Goal: Task Accomplishment & Management: Manage account settings

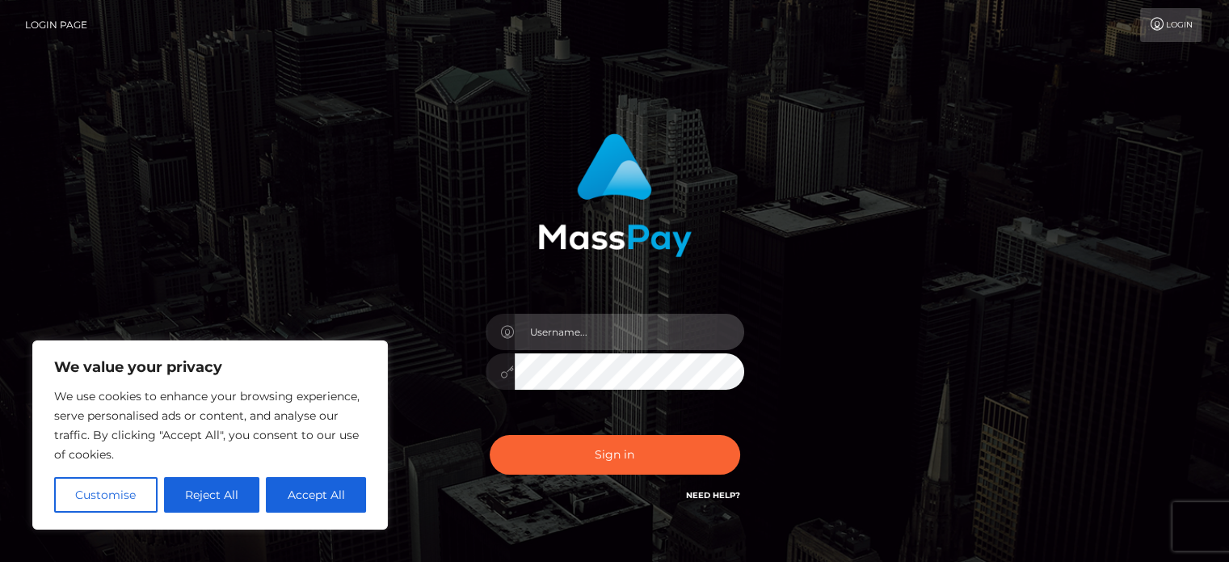
click at [544, 337] on input "text" at bounding box center [629, 331] width 229 height 36
type input "missfuego2.0@gmail.com"
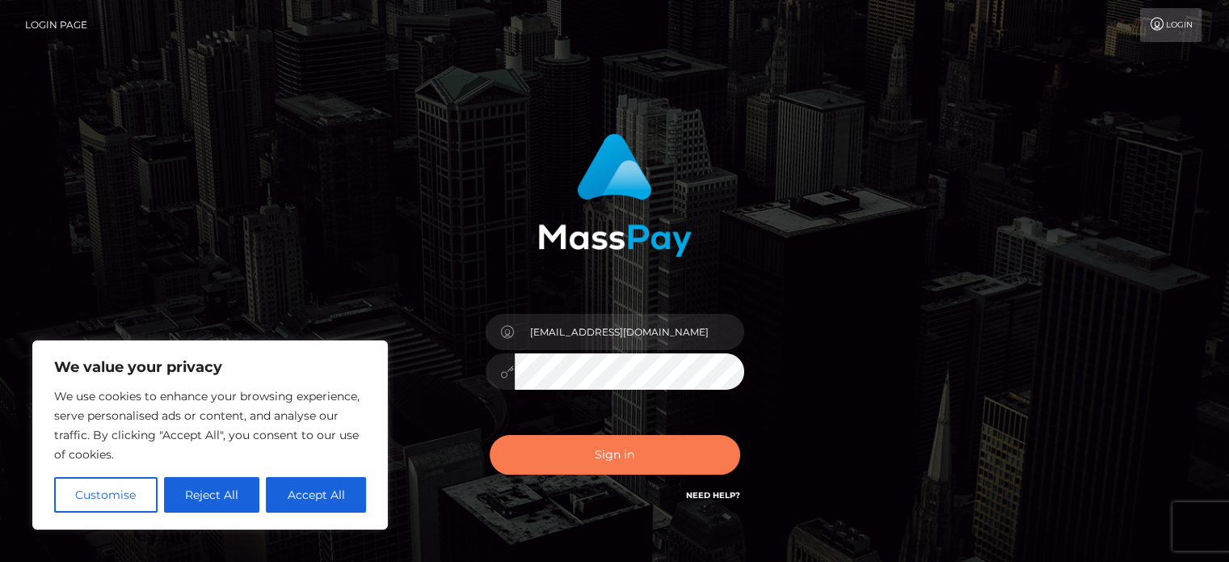
click at [611, 455] on button "Sign in" at bounding box center [615, 455] width 250 height 40
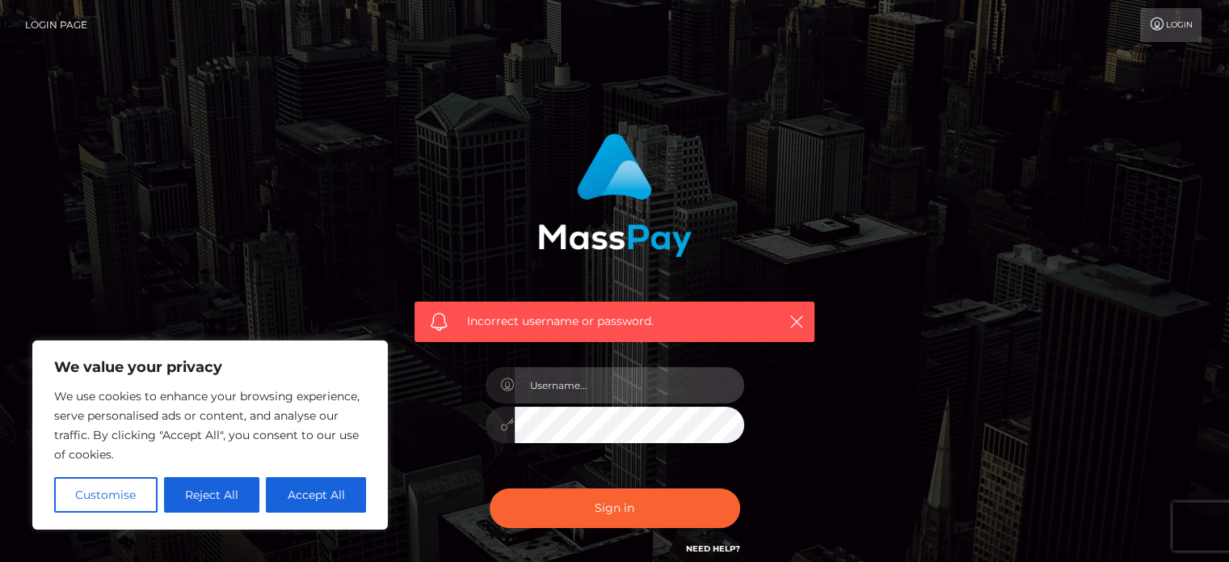
click at [598, 389] on input "text" at bounding box center [629, 385] width 229 height 36
type input "missfuego2.0@gmail.com"
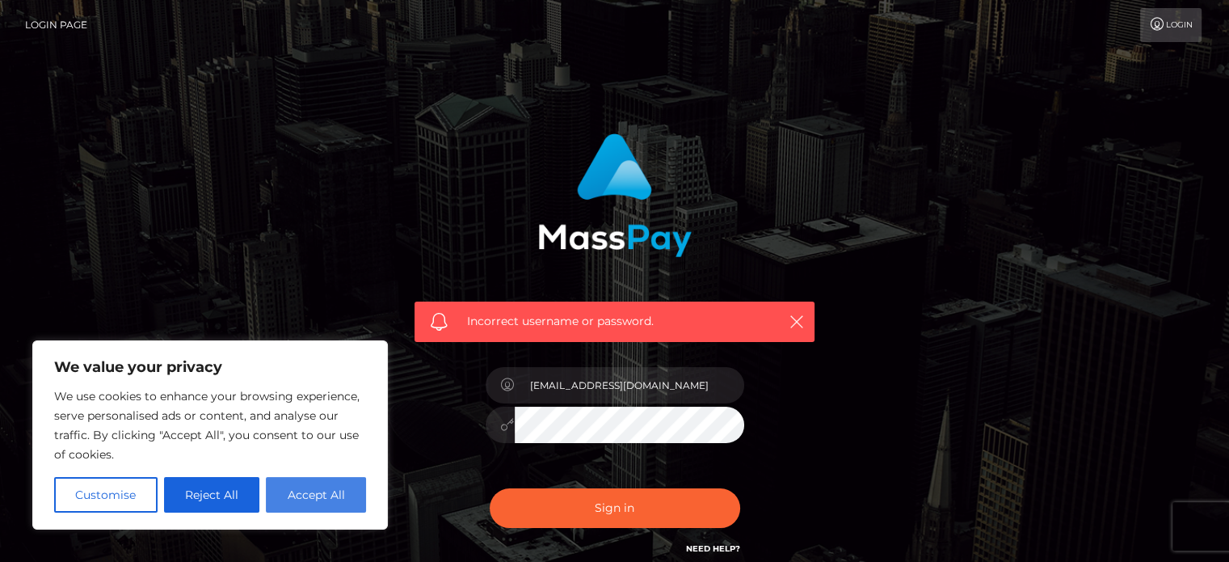
click at [298, 510] on button "Accept All" at bounding box center [316, 495] width 100 height 36
checkbox input "true"
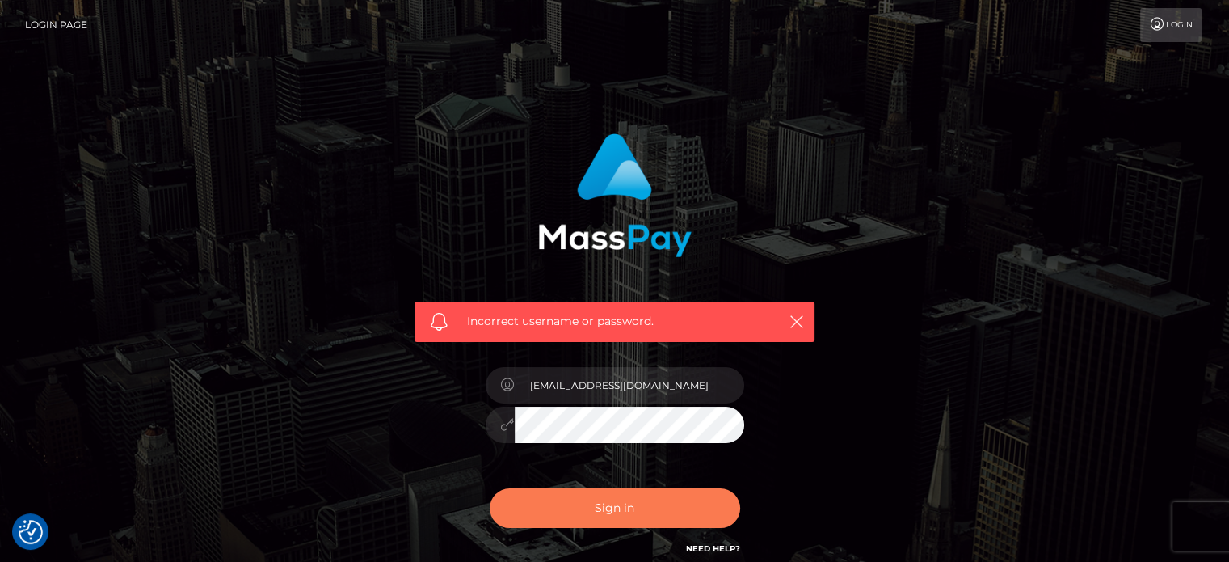
click at [546, 502] on button "Sign in" at bounding box center [615, 508] width 250 height 40
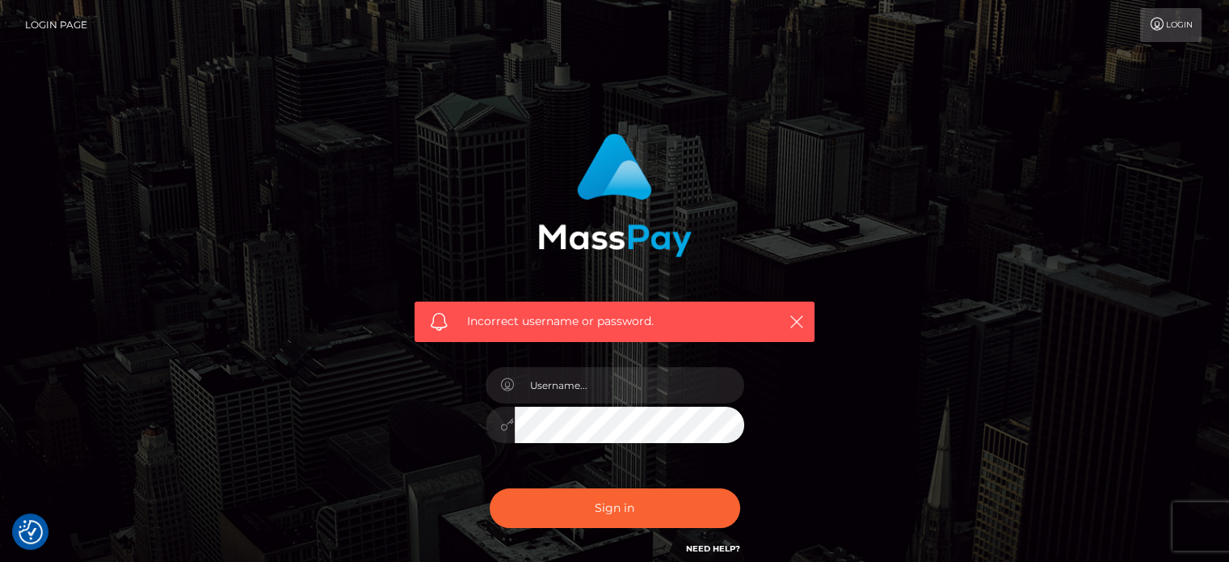
click at [1174, 30] on link "Login" at bounding box center [1170, 25] width 61 height 34
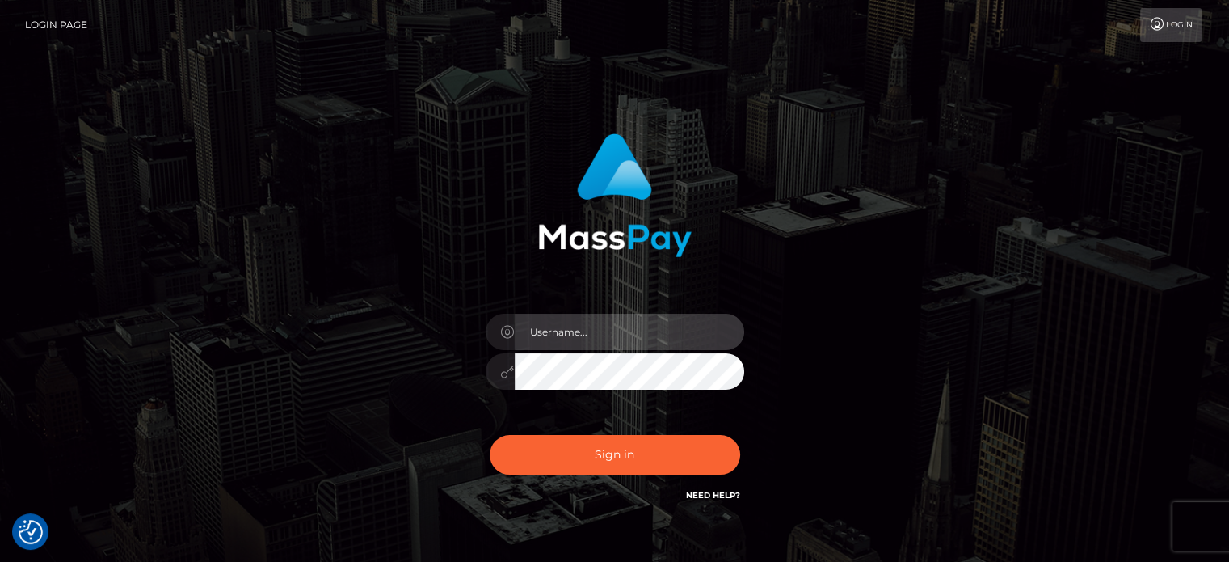
click at [639, 336] on input "text" at bounding box center [629, 331] width 229 height 36
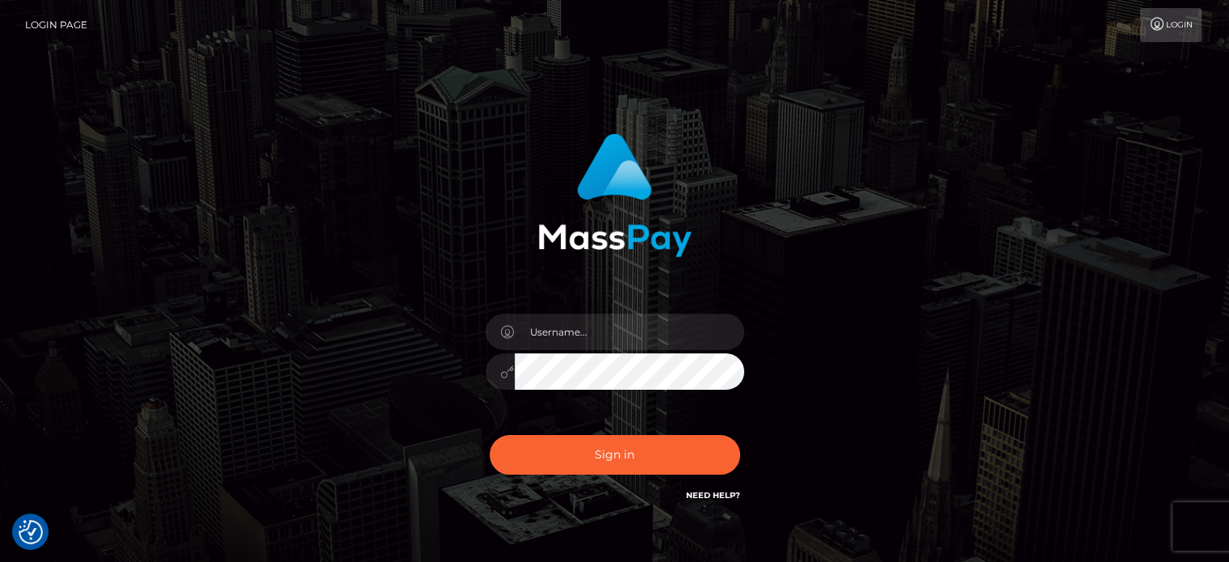
click at [714, 499] on link "Need Help?" at bounding box center [713, 495] width 54 height 11
click at [735, 491] on link "Need Help?" at bounding box center [713, 495] width 54 height 11
click at [665, 450] on button "Sign in" at bounding box center [615, 455] width 250 height 40
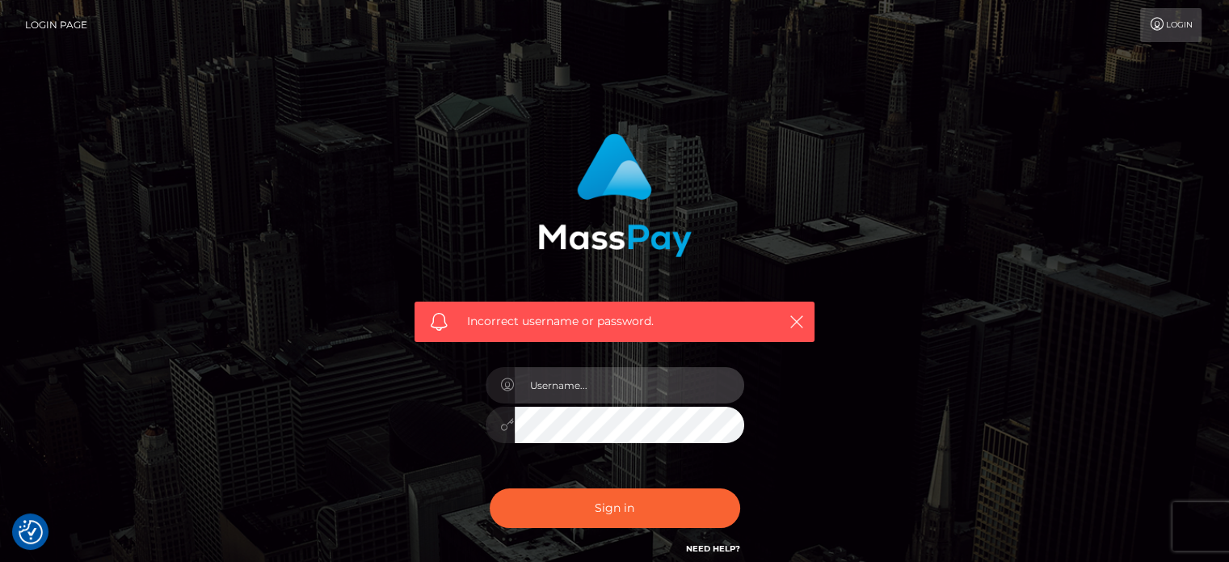
click at [585, 403] on input "text" at bounding box center [629, 385] width 229 height 36
type input "missfuego2.0@gmail.com"
click at [477, 426] on div "missfuego2.0@gmail.com" at bounding box center [614, 417] width 283 height 124
click at [490, 488] on button "Sign in" at bounding box center [615, 508] width 250 height 40
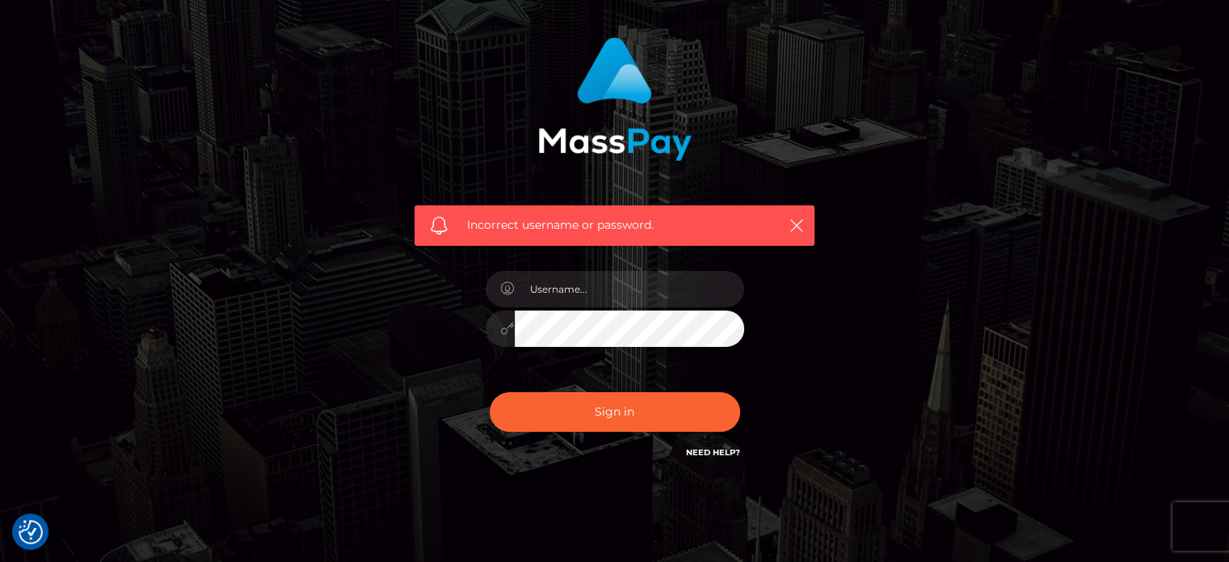
scroll to position [145, 0]
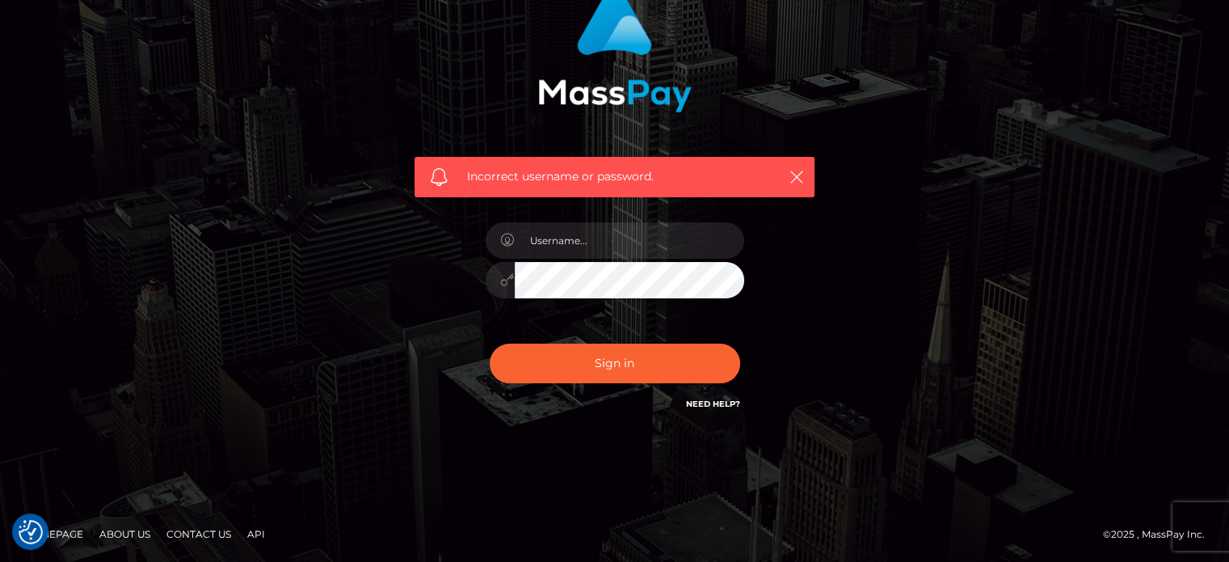
click at [730, 399] on link "Need Help?" at bounding box center [713, 403] width 54 height 11
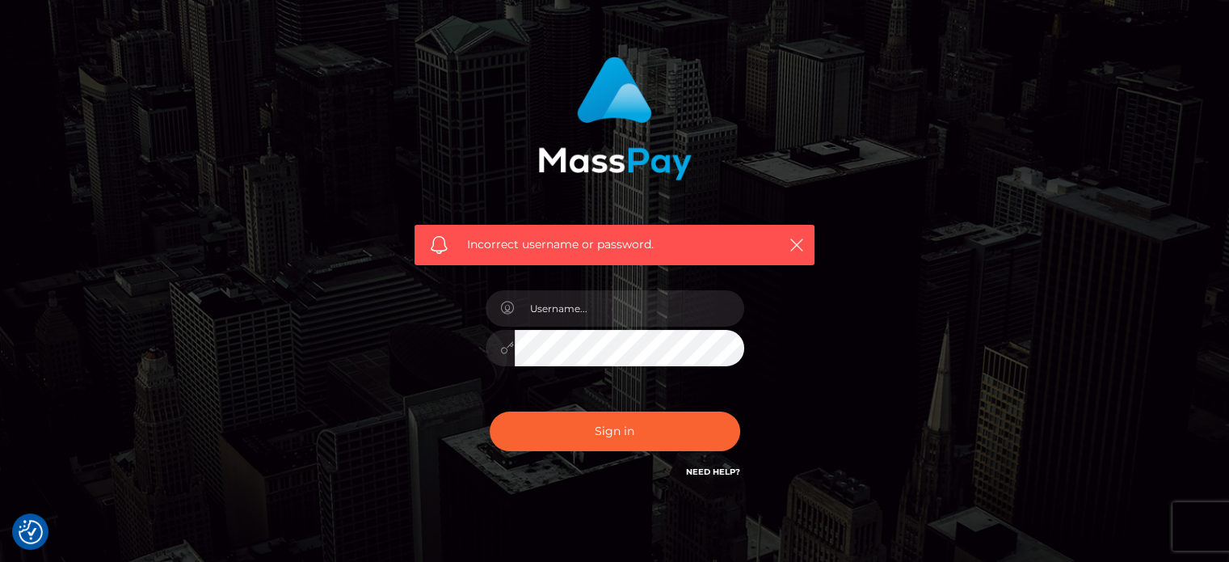
scroll to position [0, 0]
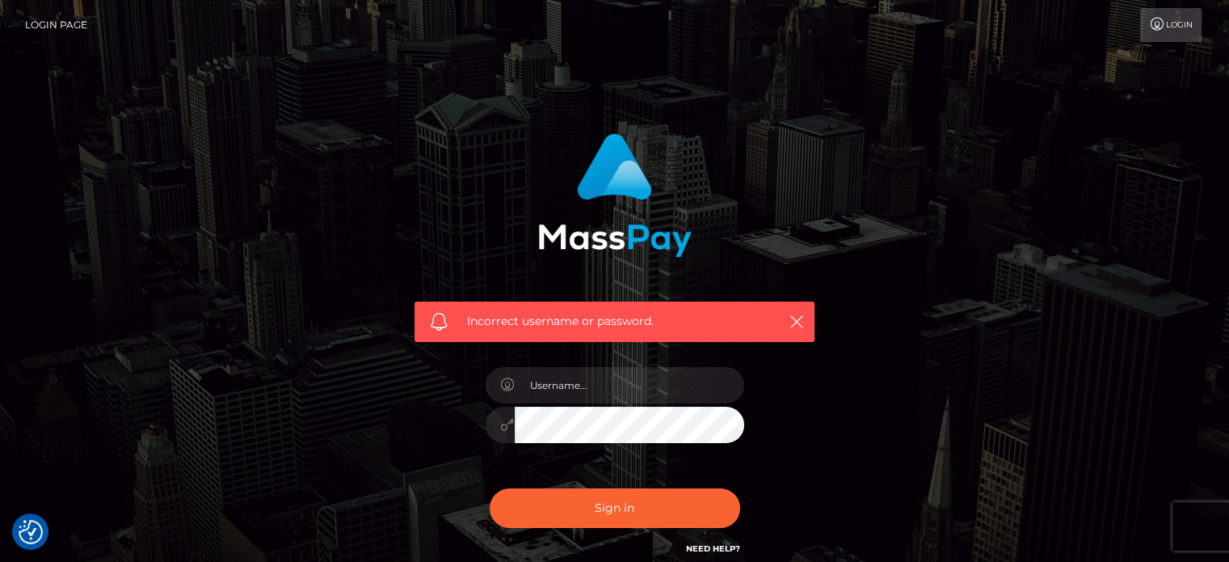
click at [36, 24] on link "Login Page" at bounding box center [56, 25] width 62 height 34
